Goal: Register for event/course

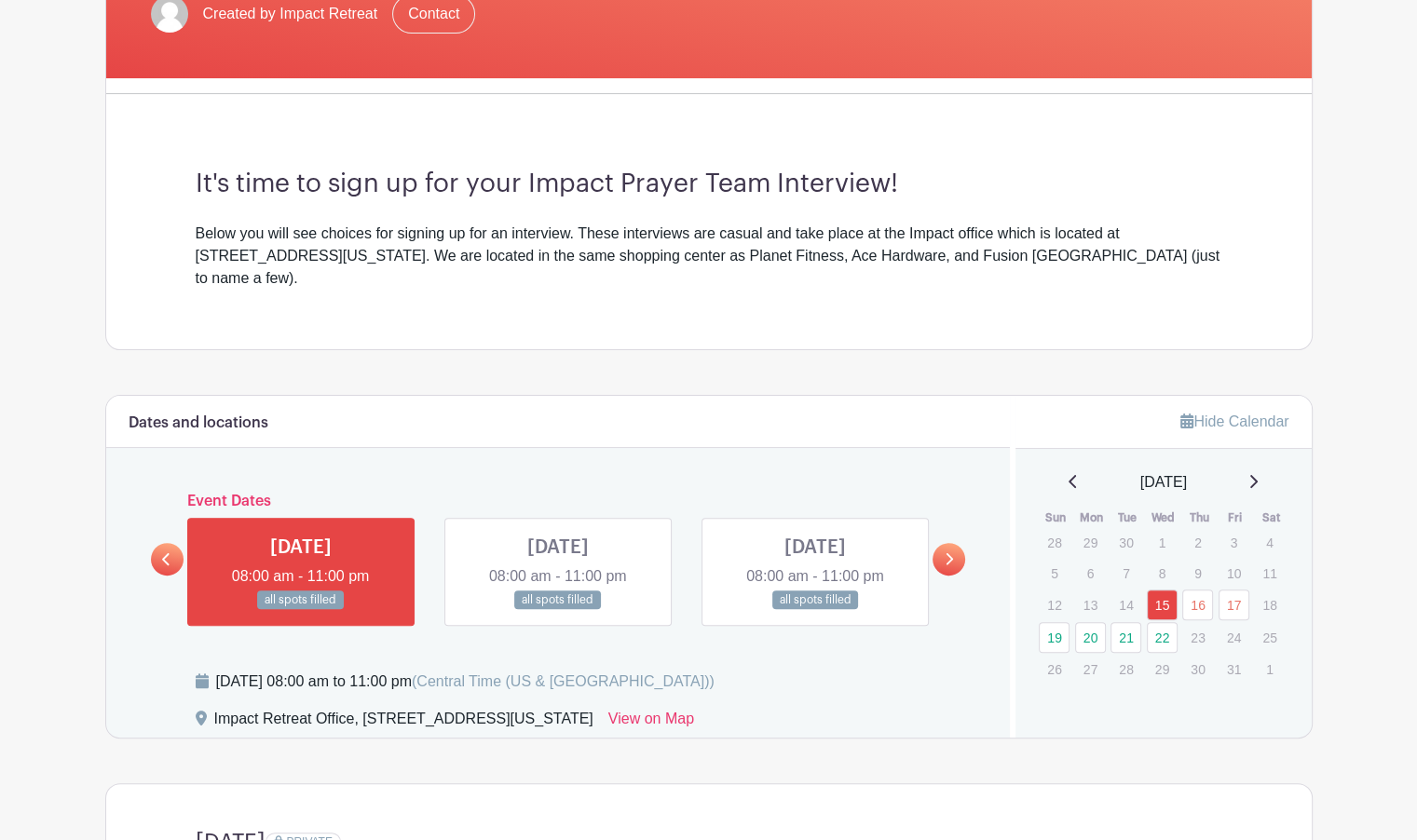
scroll to position [410, 0]
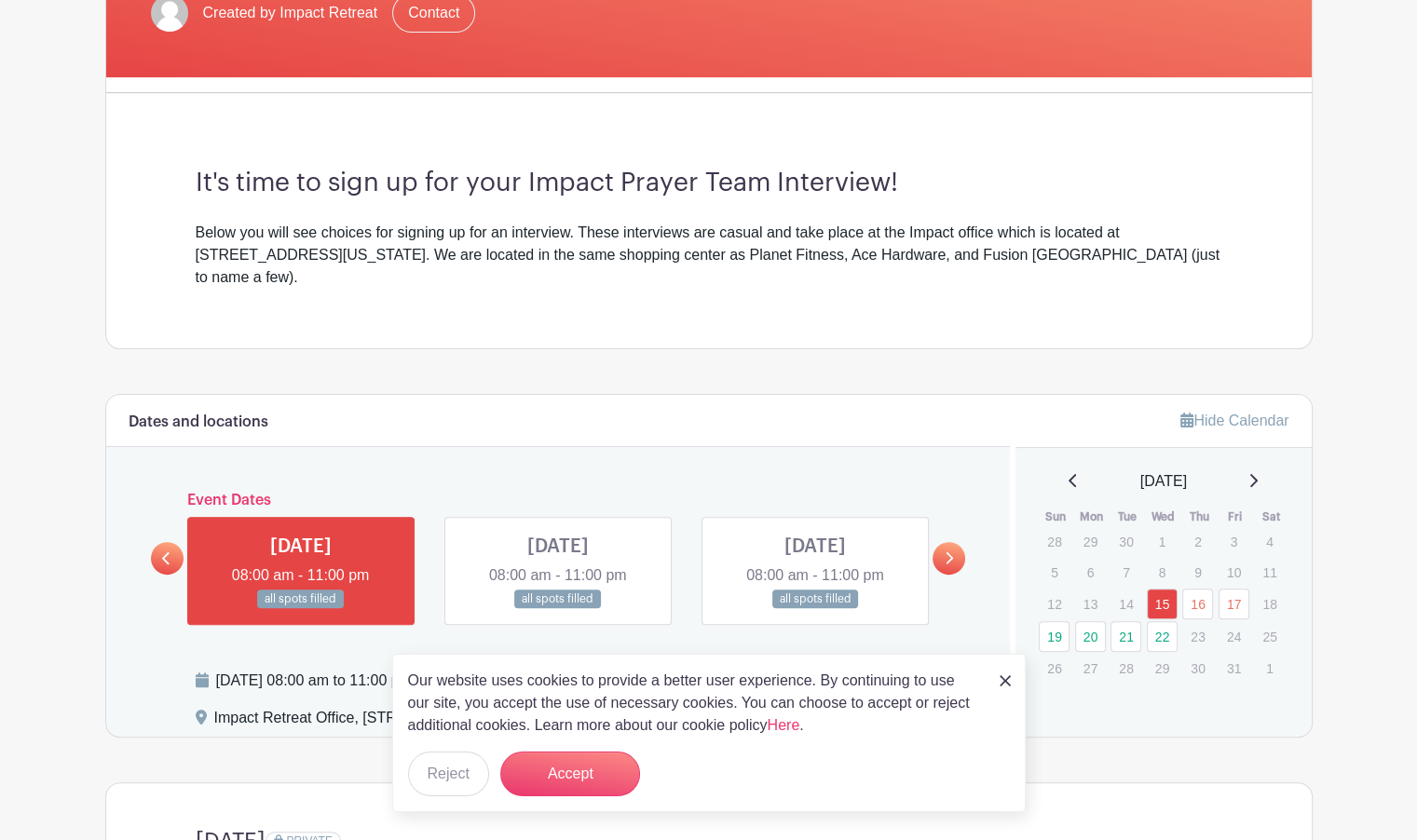
click at [953, 542] on link at bounding box center [948, 558] width 32 height 32
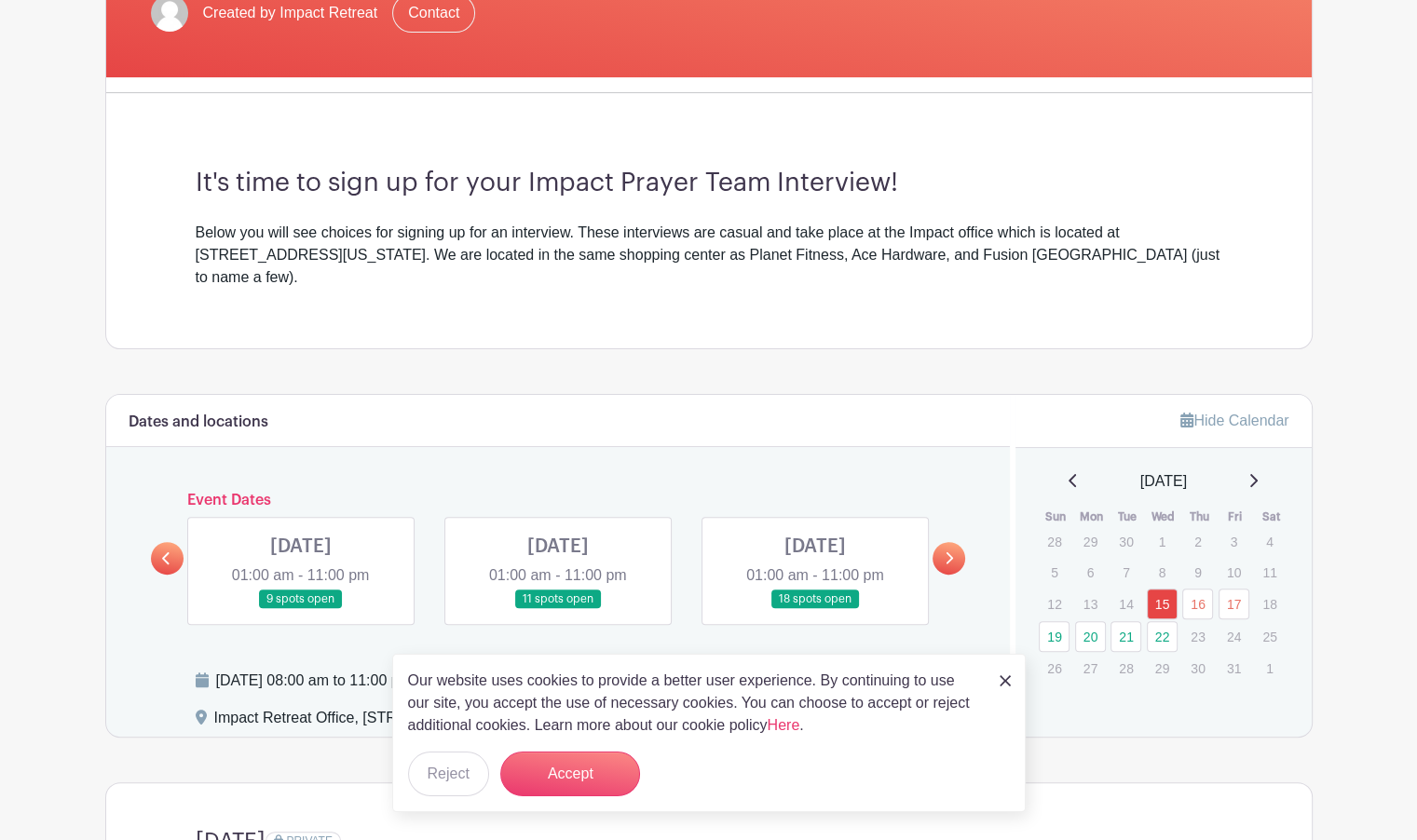
click at [947, 542] on link at bounding box center [948, 558] width 32 height 32
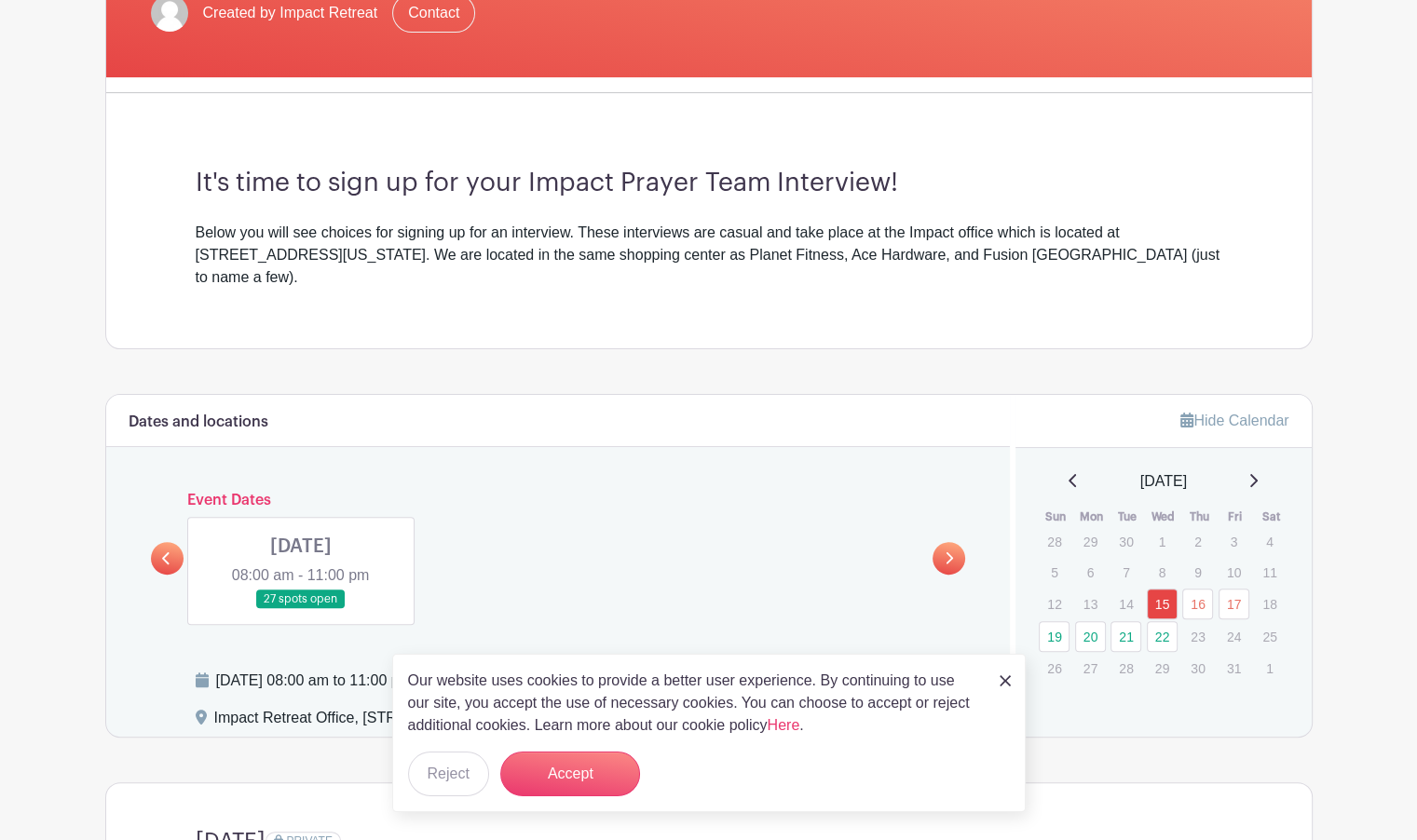
click at [163, 551] on icon at bounding box center [166, 558] width 9 height 14
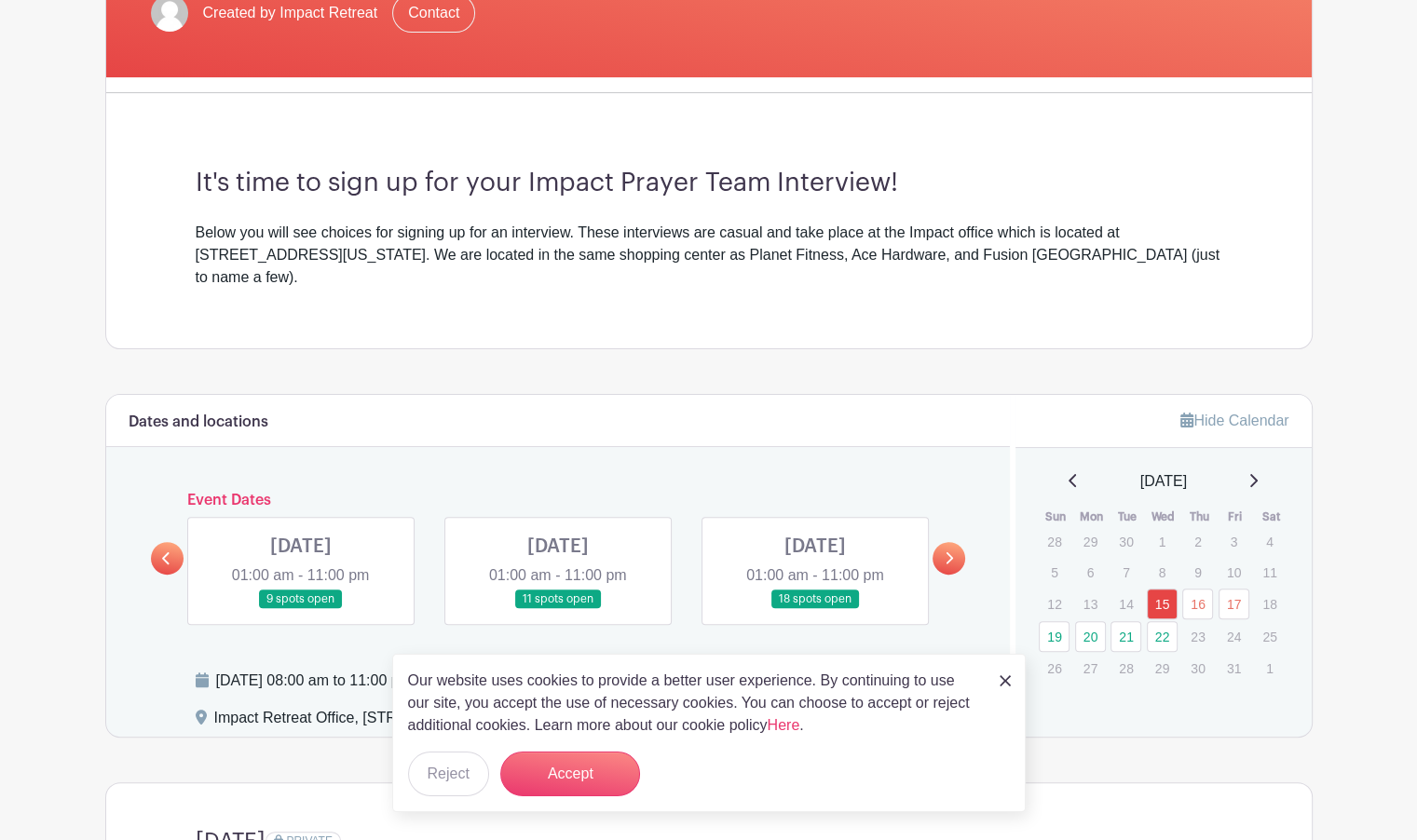
click at [815, 609] on link at bounding box center [815, 609] width 0 height 0
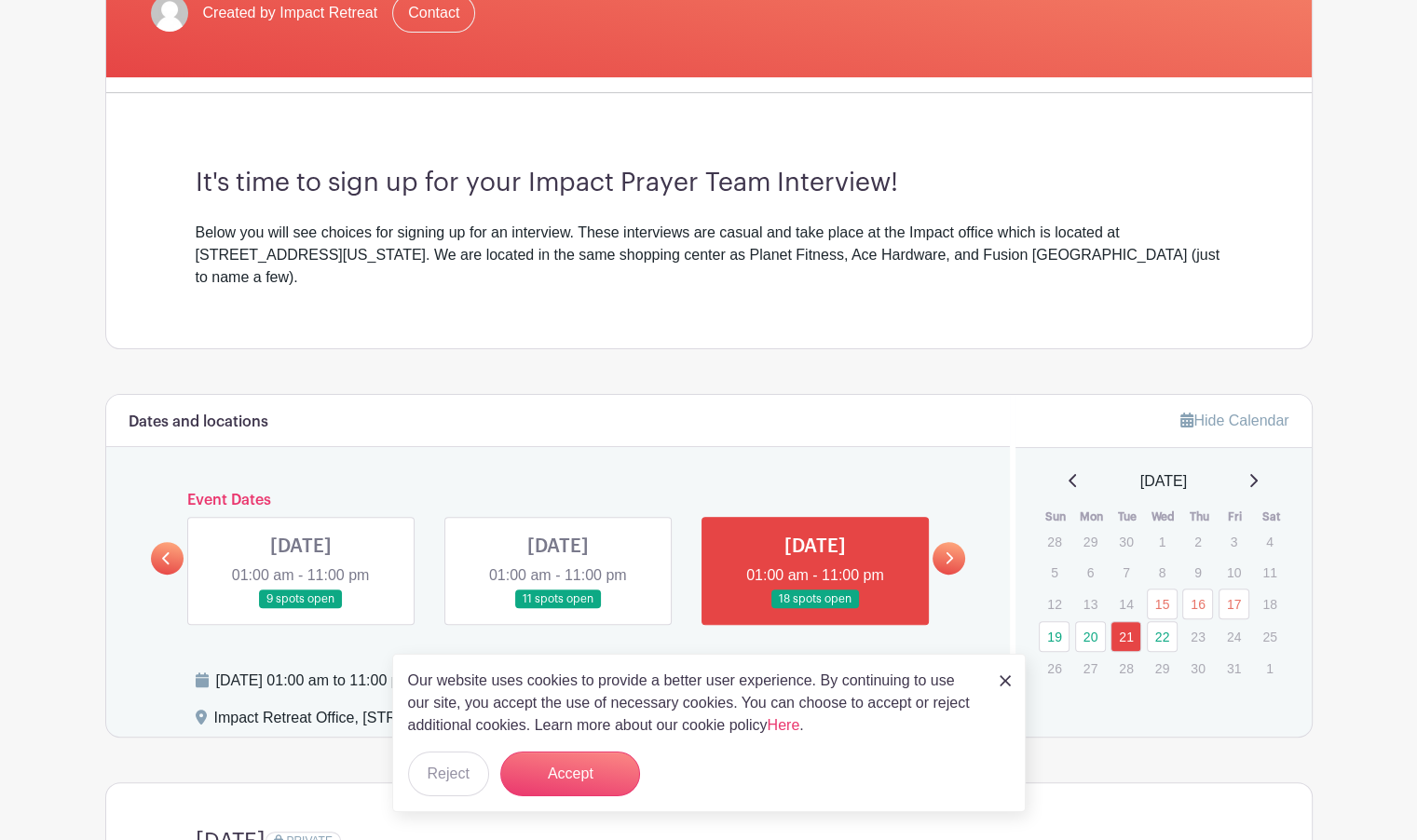
scroll to position [675, 0]
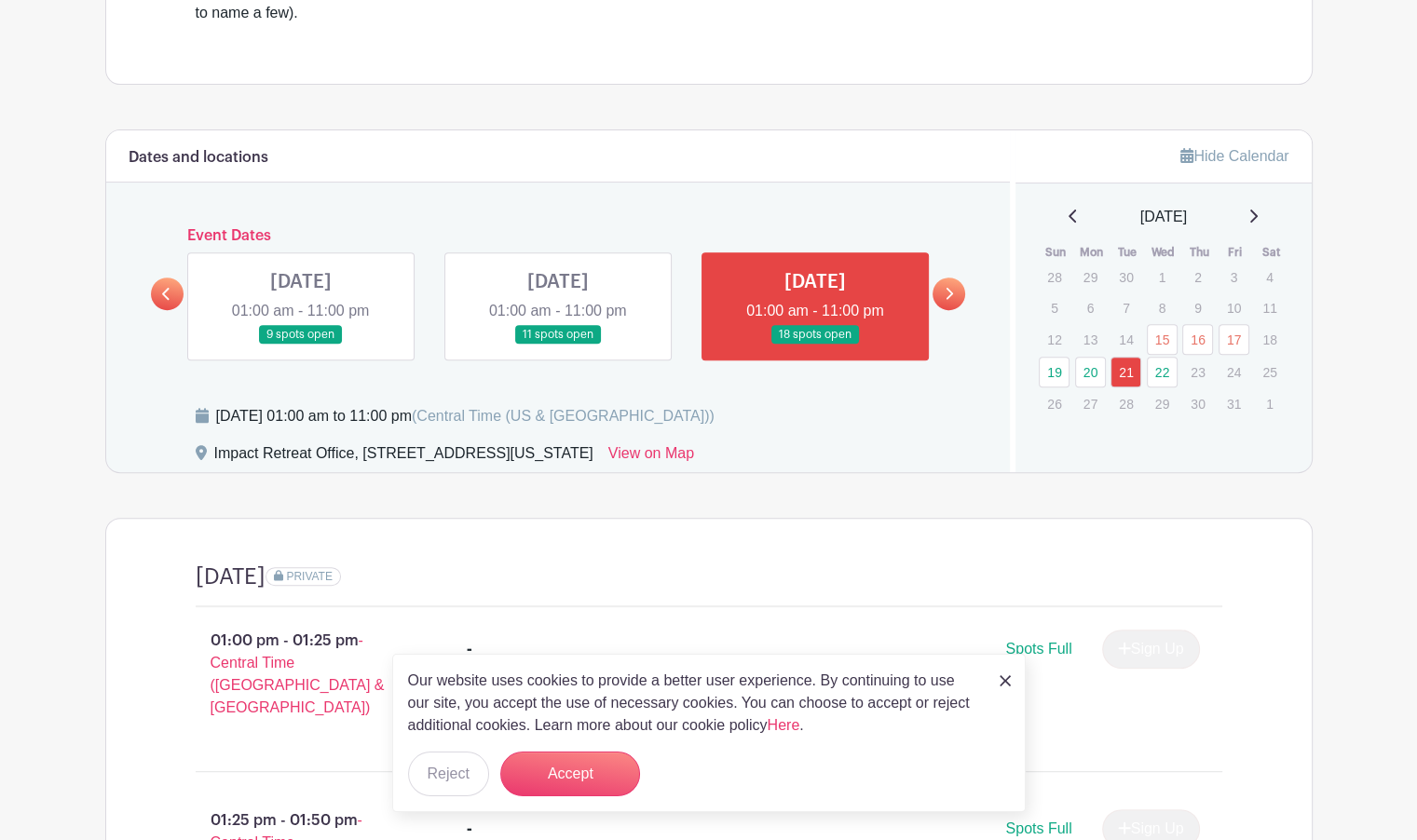
click at [1000, 679] on img at bounding box center [1005, 681] width 11 height 11
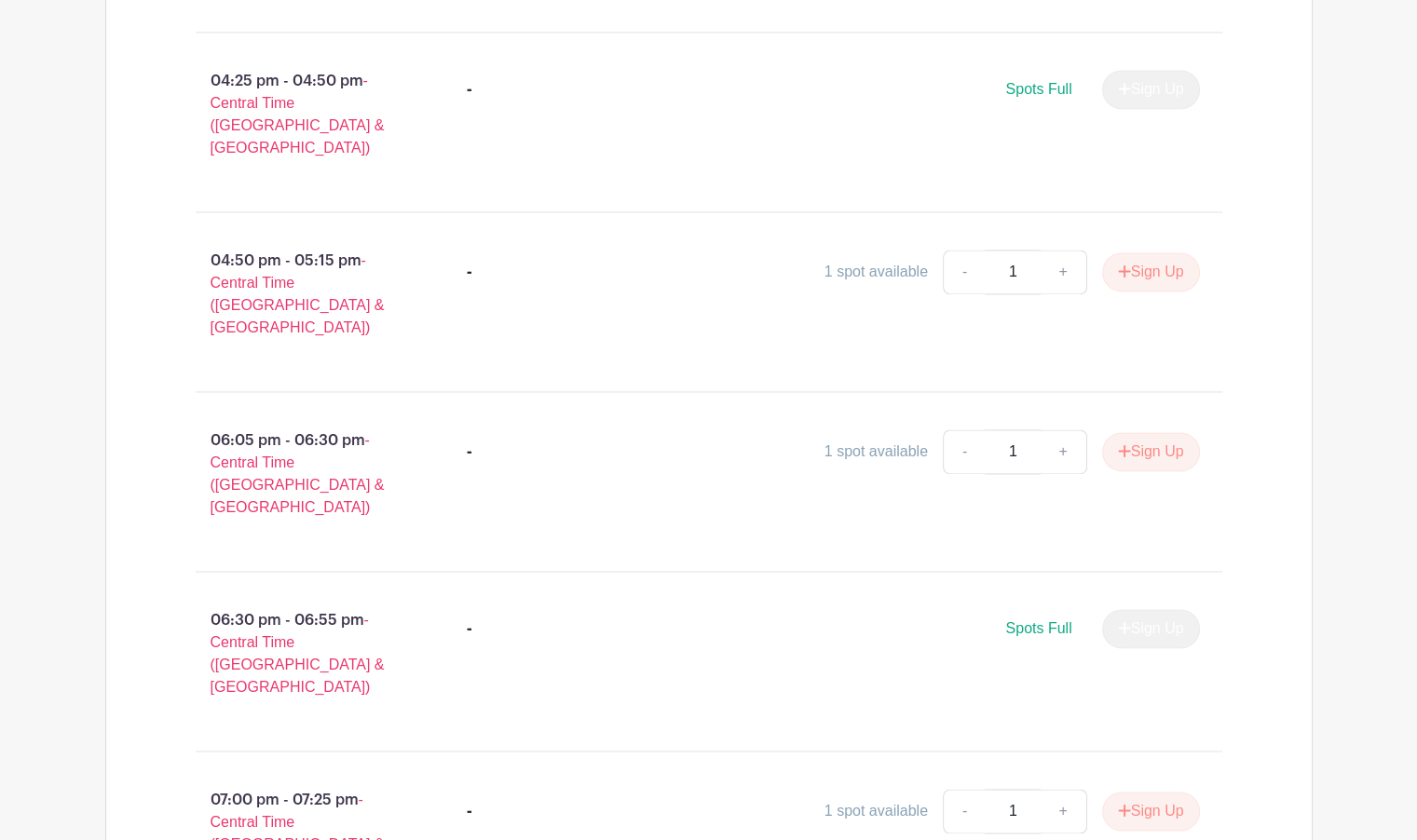
scroll to position [2675, 0]
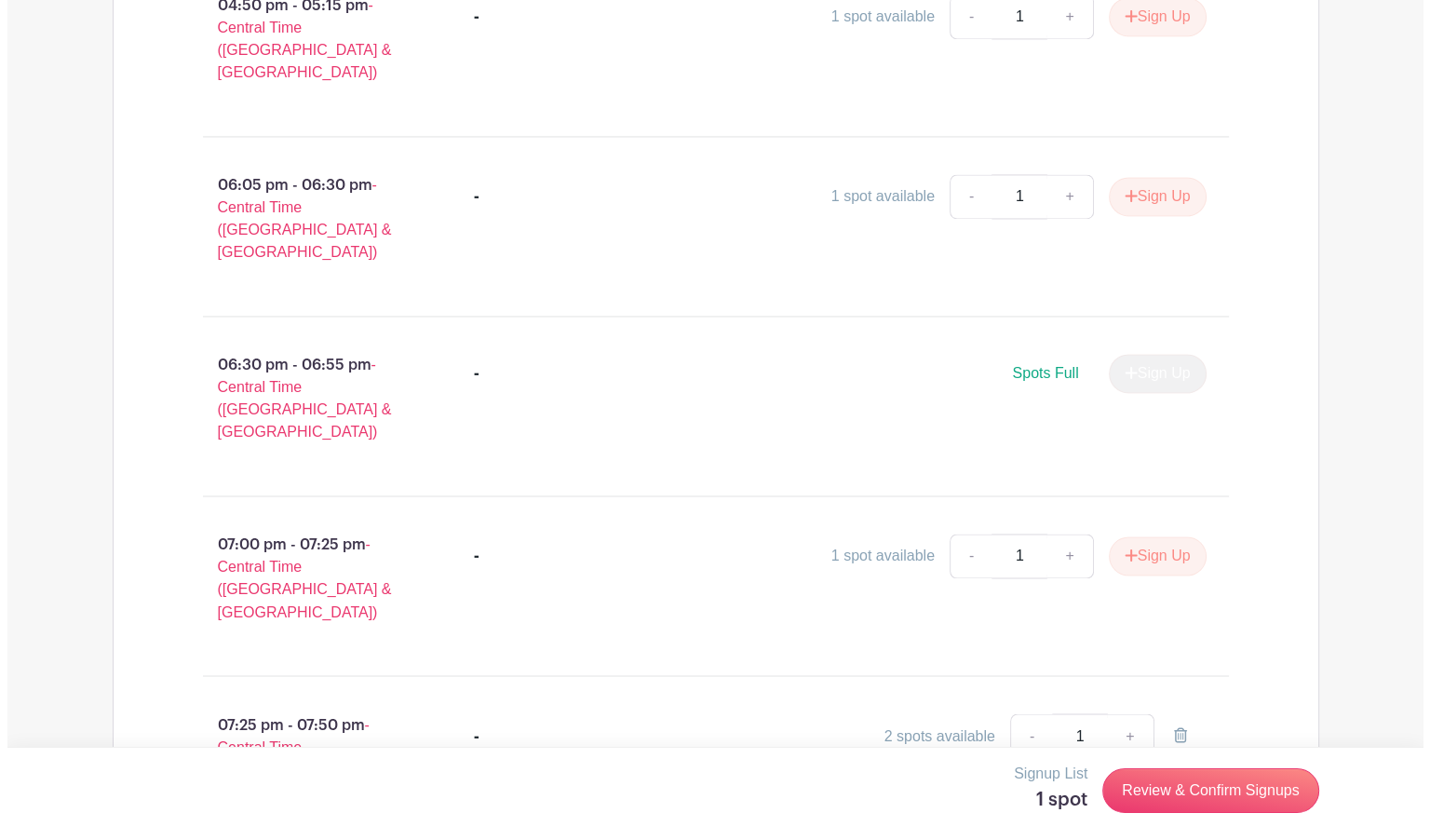
scroll to position [2928, 0]
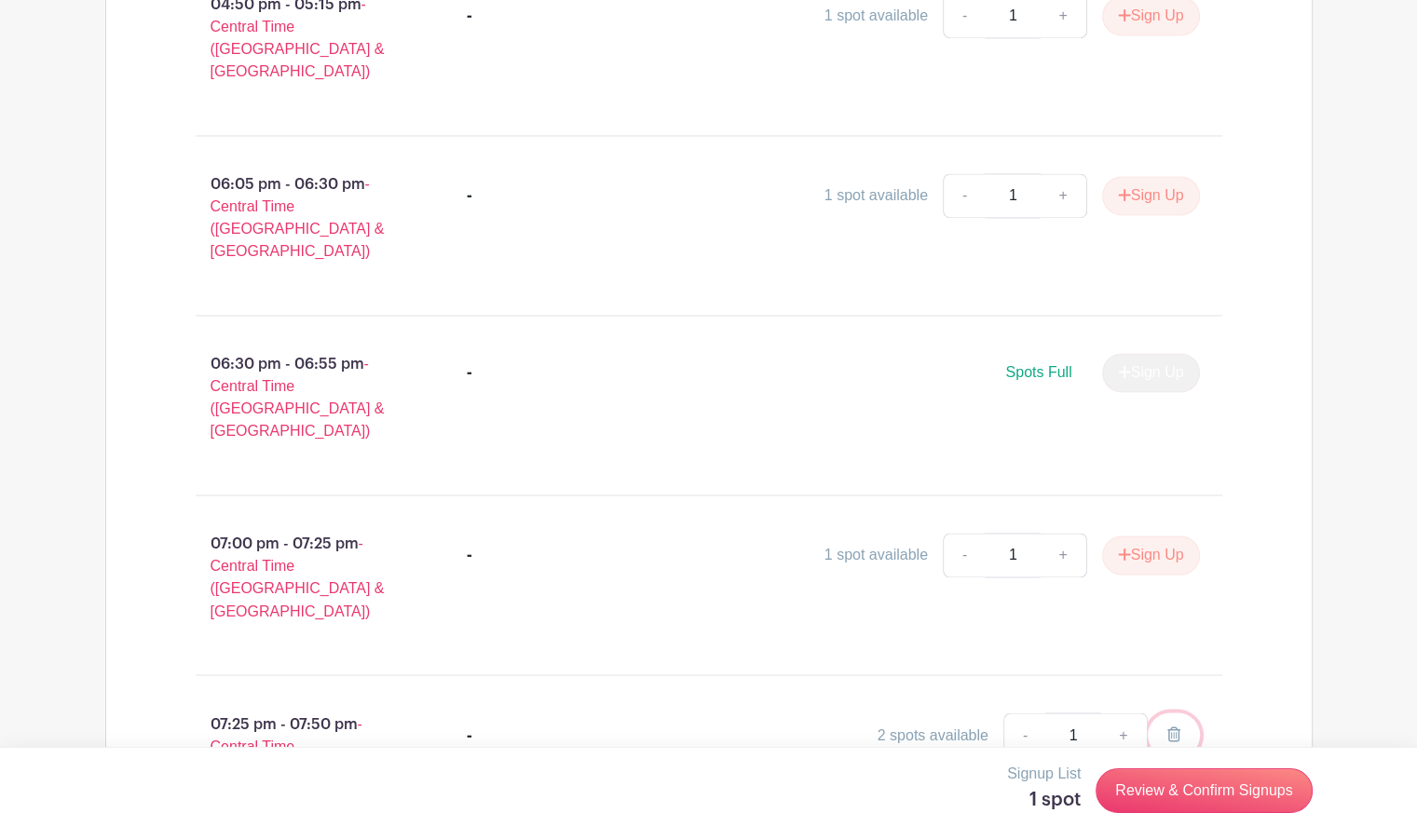
click at [1173, 726] on icon at bounding box center [1174, 734] width 13 height 15
click at [1183, 786] on link "Review & Confirm Signups" at bounding box center [1203, 791] width 216 height 45
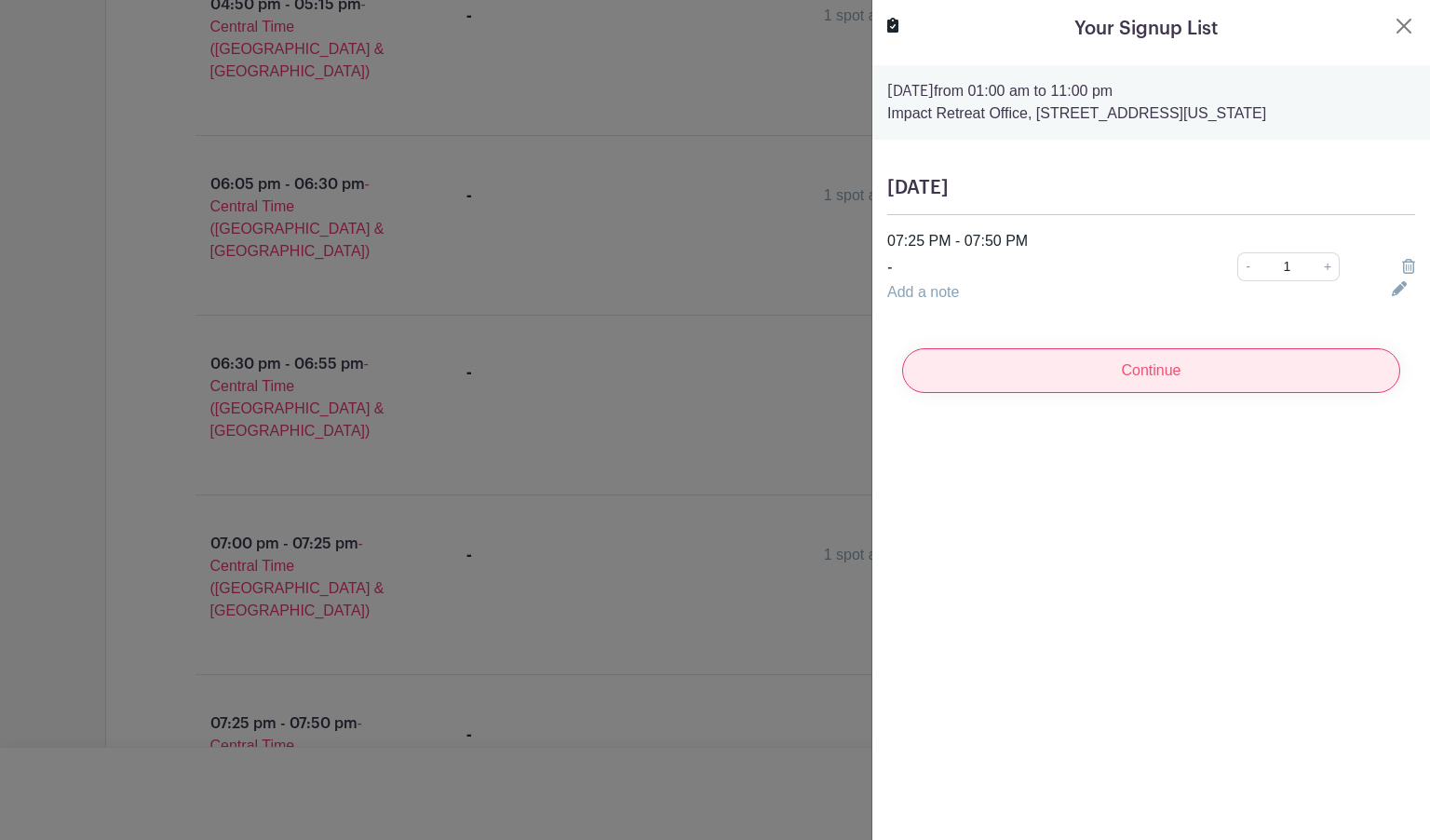
click at [1088, 359] on input "Continue" at bounding box center [1152, 371] width 498 height 45
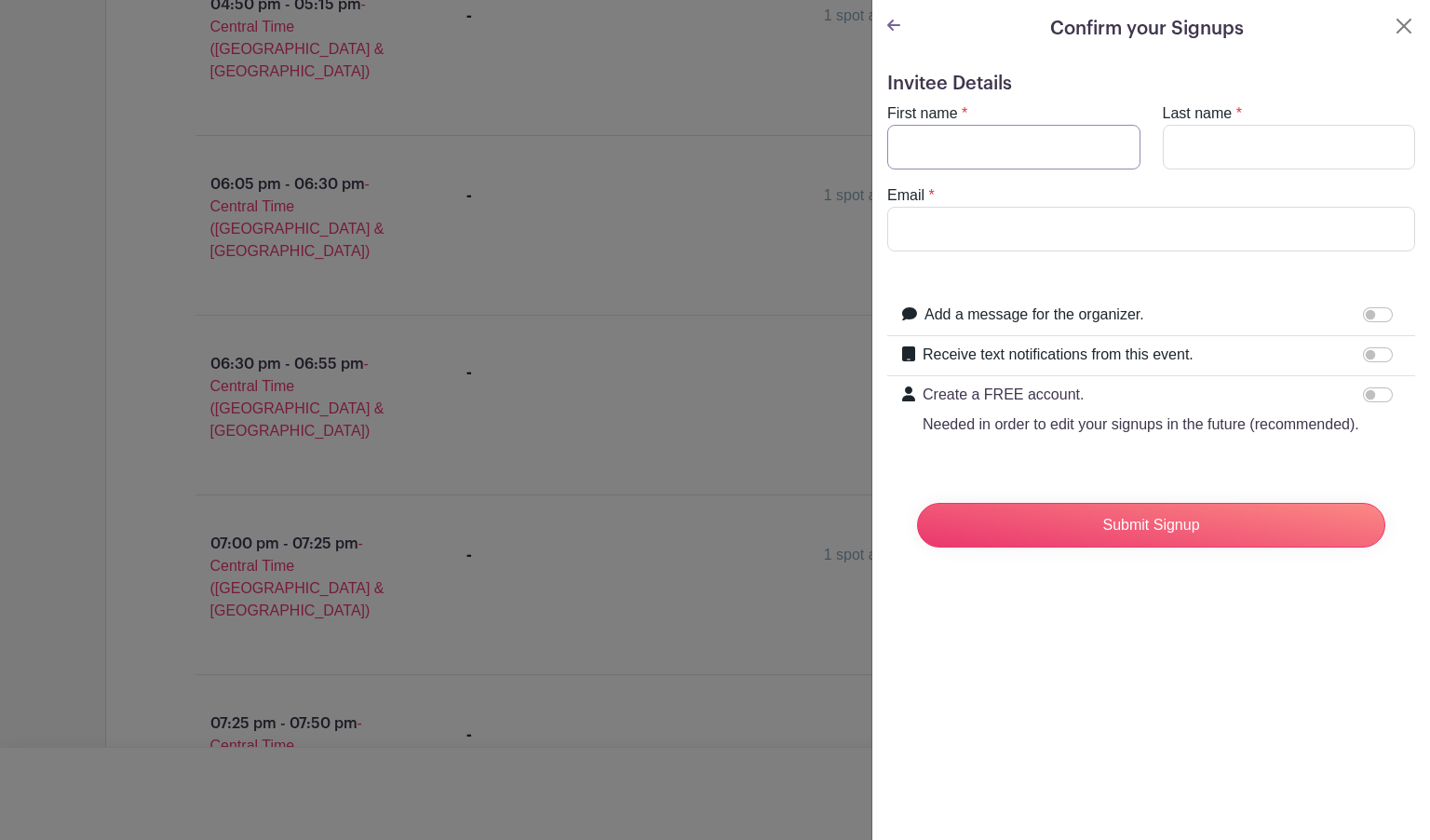
click at [996, 129] on input "First name" at bounding box center [1014, 146] width 254 height 45
type input "[PERSON_NAME]"
type input "[EMAIL_ADDRESS][DOMAIN_NAME]"
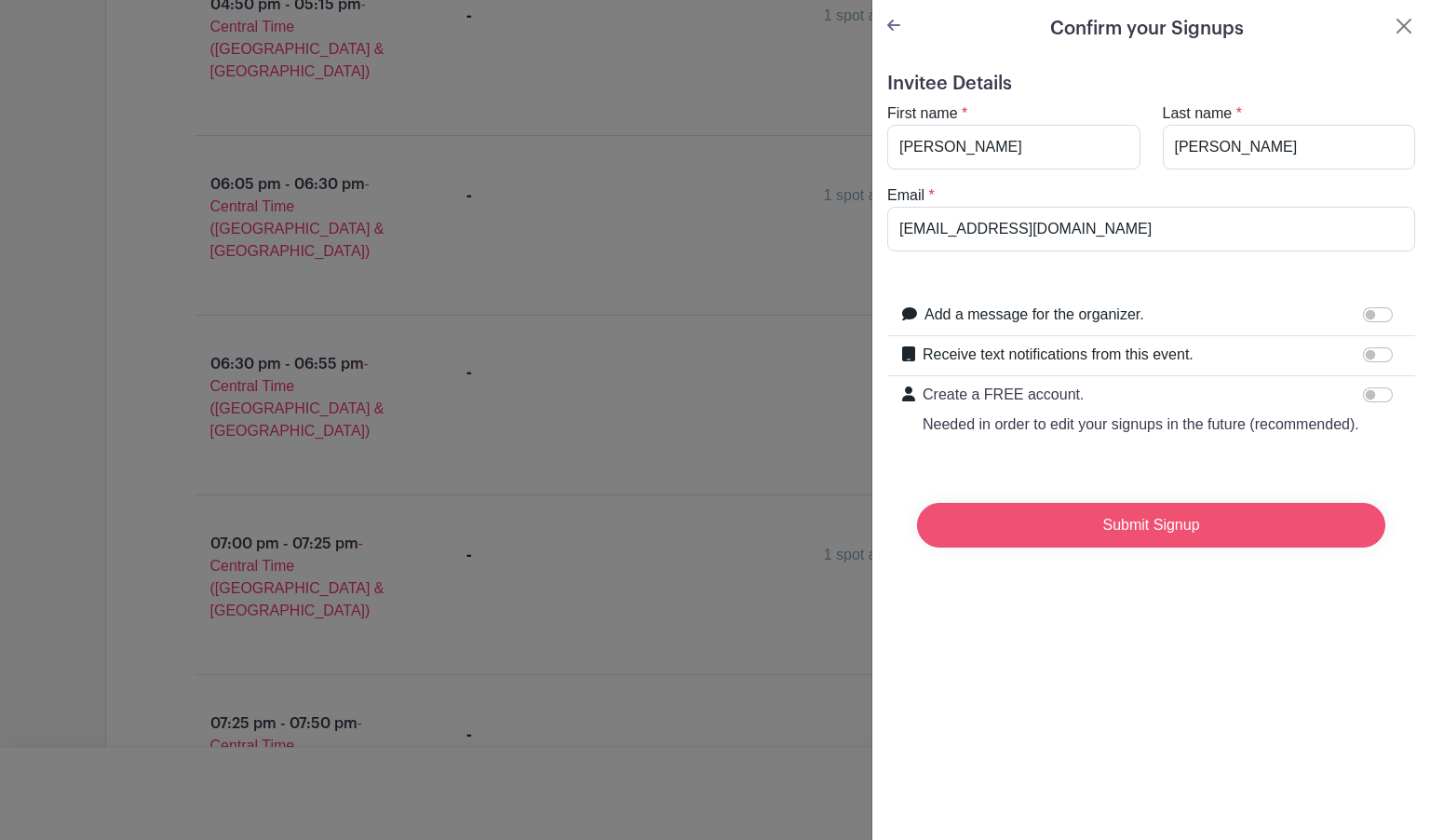
click at [1102, 532] on input "Submit Signup" at bounding box center [1151, 525] width 468 height 45
